Goal: Task Accomplishment & Management: Use online tool/utility

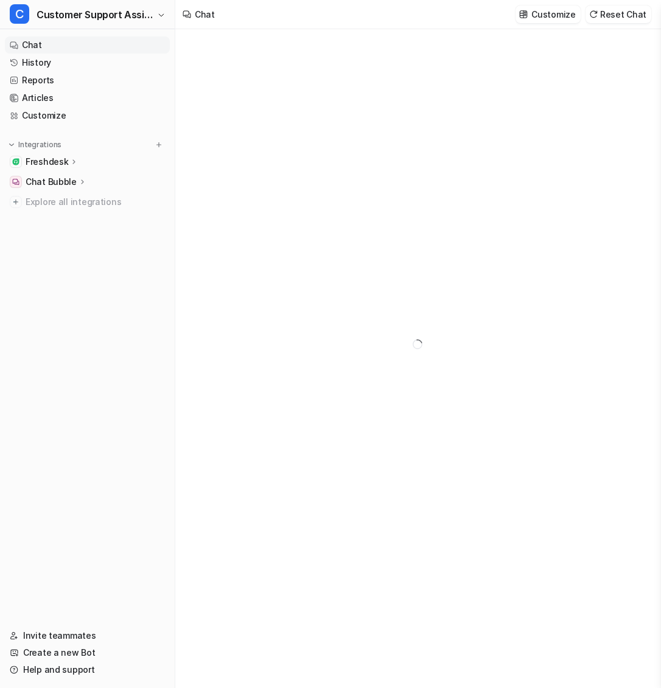
type textarea "**********"
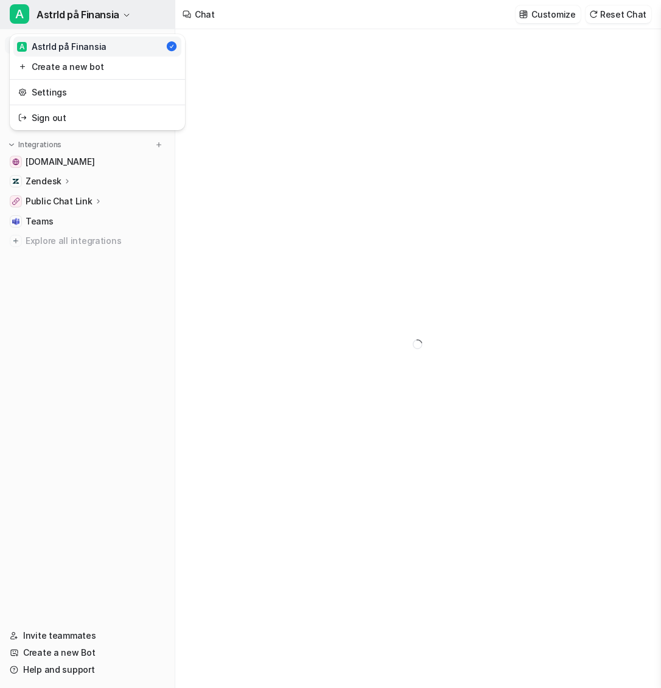
click at [79, 23] on button "A AstrId på Finansia" at bounding box center [87, 14] width 175 height 29
click at [144, 203] on div "A AstrId på Finansia A AstrId på Finansia Create a new bot Settings Sign out Ch…" at bounding box center [87, 344] width 175 height 688
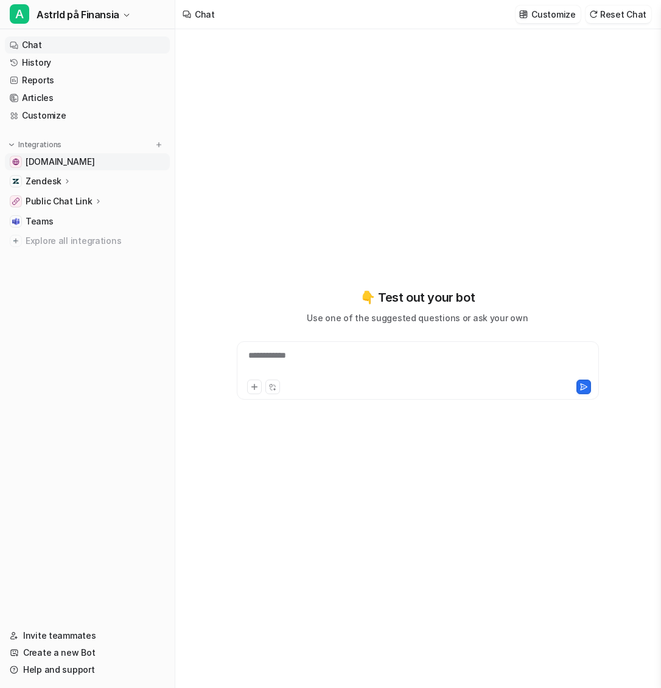
click at [77, 164] on span "[DOMAIN_NAME]" at bounding box center [60, 162] width 69 height 12
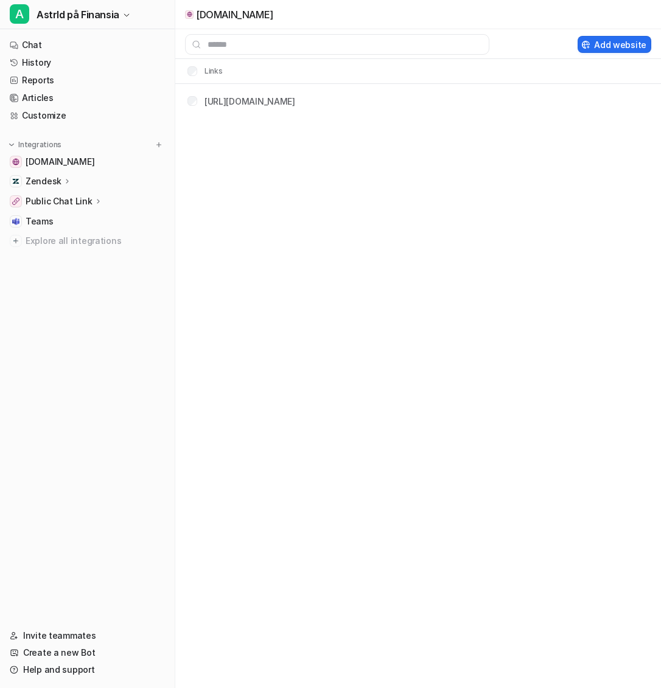
click at [63, 180] on icon at bounding box center [67, 180] width 9 height 9
click at [65, 200] on p "Overview" at bounding box center [54, 199] width 39 height 12
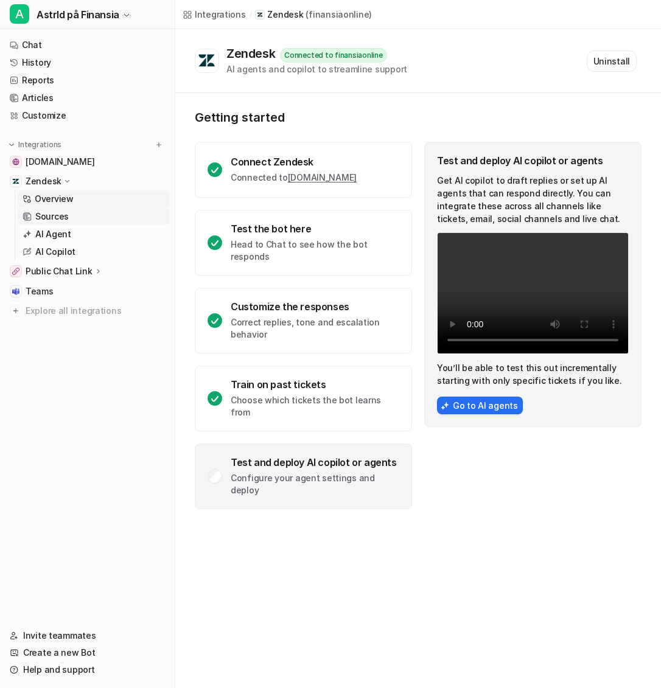
click at [64, 221] on p "Sources" at bounding box center [51, 217] width 33 height 12
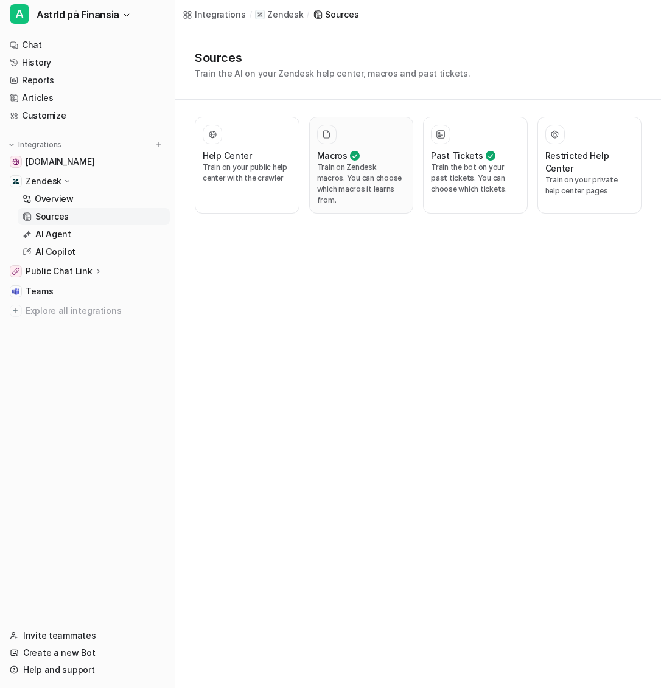
click at [347, 172] on p "Train on Zendesk macros. You can choose which macros it learns from." at bounding box center [361, 184] width 89 height 44
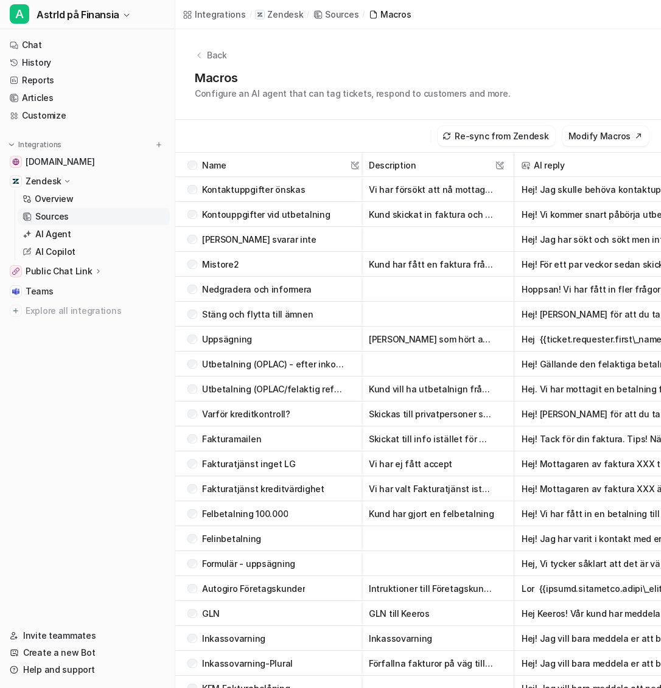
scroll to position [220, 0]
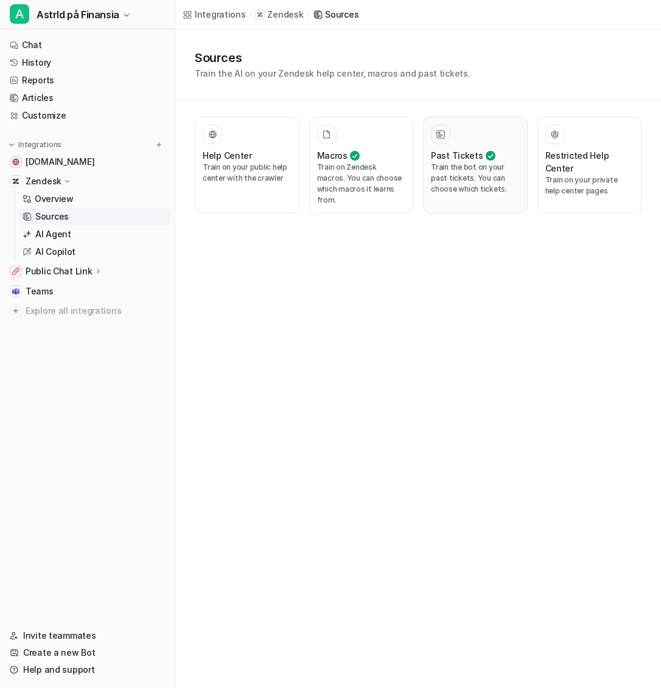
click at [459, 151] on h3 "Past Tickets" at bounding box center [457, 155] width 52 height 13
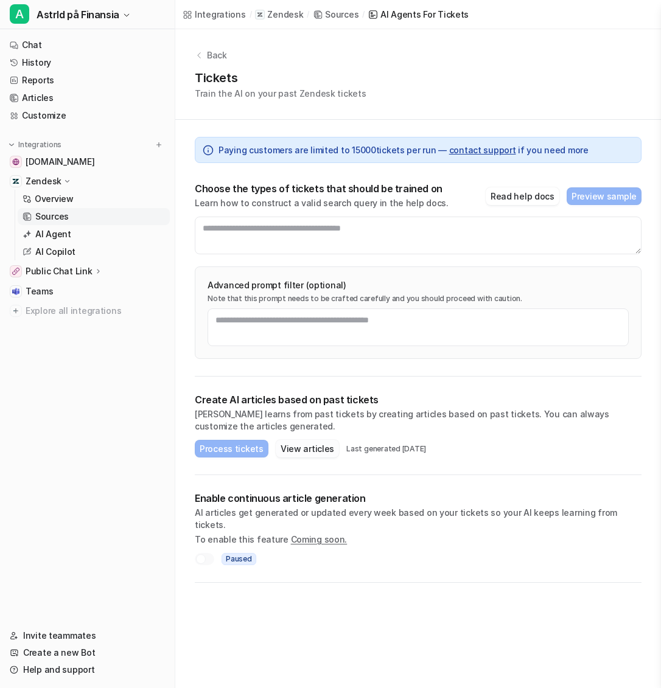
click at [297, 448] on button "View articles" at bounding box center [307, 449] width 63 height 18
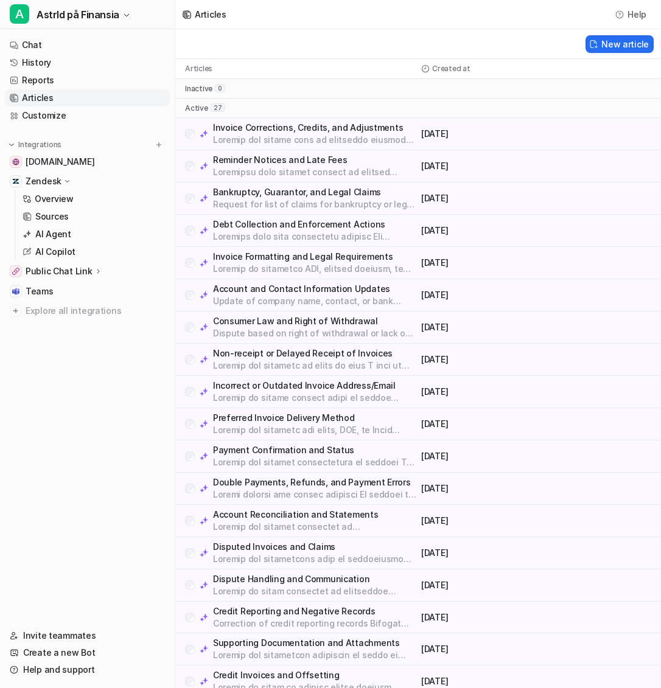
scroll to position [296, 0]
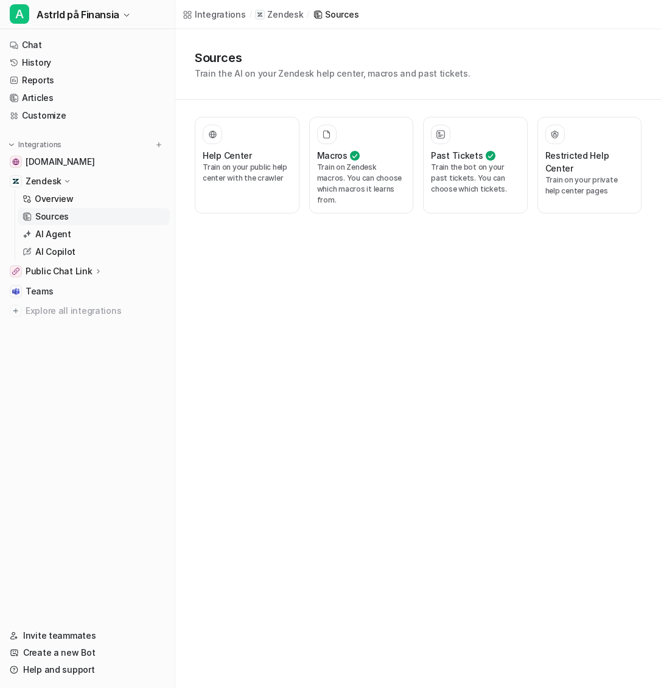
click at [86, 274] on p "Public Chat Link" at bounding box center [59, 271] width 67 height 12
click at [104, 94] on link "Articles" at bounding box center [87, 97] width 165 height 17
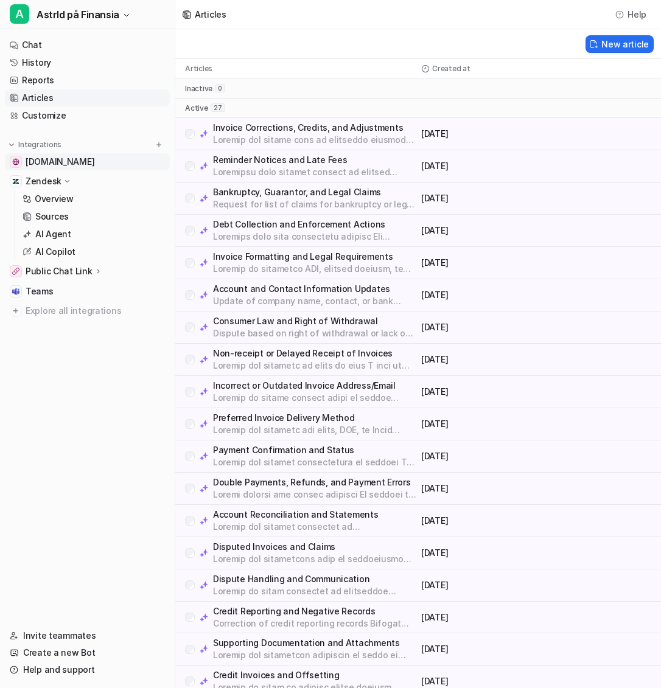
click at [71, 158] on span "[DOMAIN_NAME]" at bounding box center [60, 162] width 69 height 12
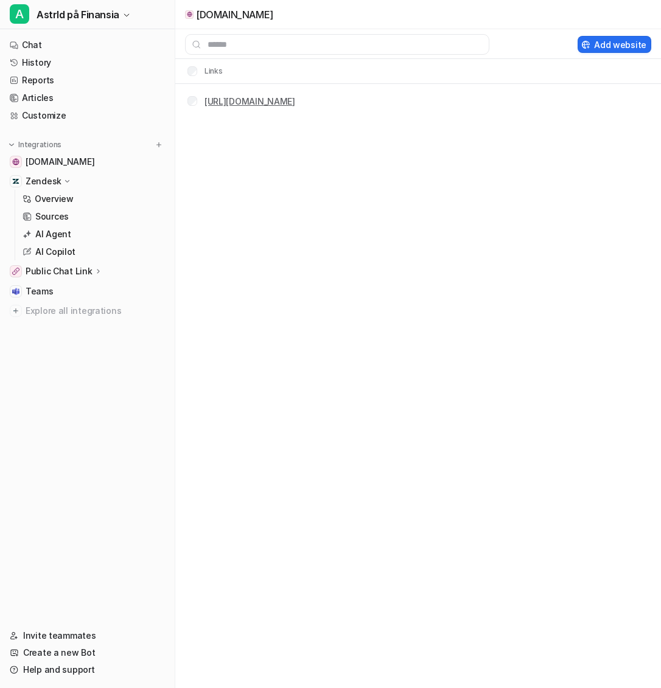
click at [268, 102] on link "[URL][DOMAIN_NAME]" at bounding box center [249, 101] width 91 height 10
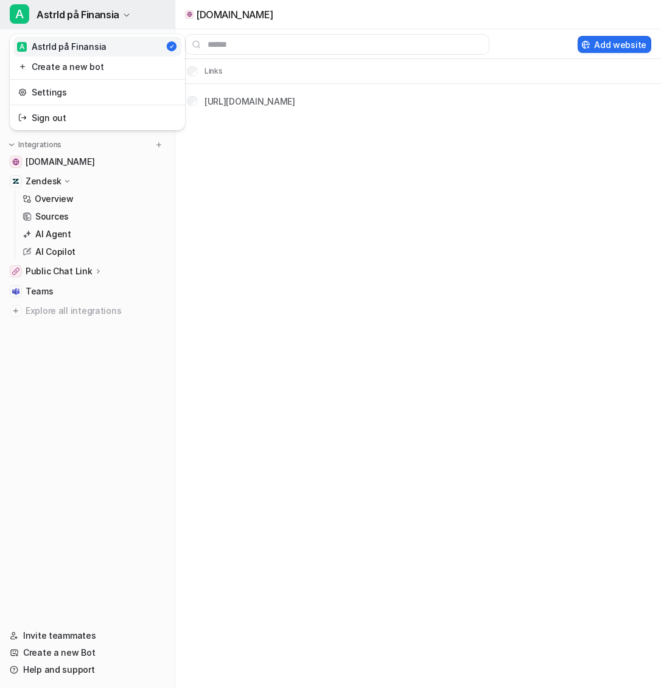
click at [113, 22] on span "AstrId på Finansia" at bounding box center [78, 14] width 83 height 17
click at [322, 202] on div "A AstrId på Finansia A AstrId på Finansia Create a new bot Settings Sign out Ch…" at bounding box center [330, 344] width 661 height 688
